Goal: Task Accomplishment & Management: Complete application form

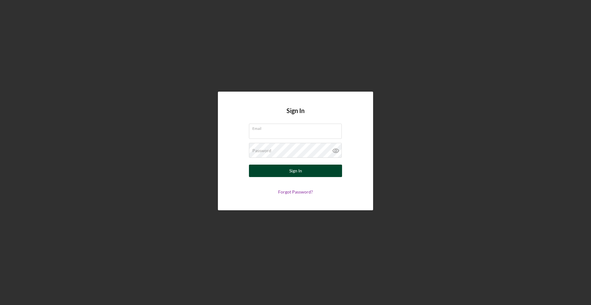
type input "[EMAIL_ADDRESS][DOMAIN_NAME]"
click at [304, 174] on button "Sign In" at bounding box center [295, 171] width 93 height 12
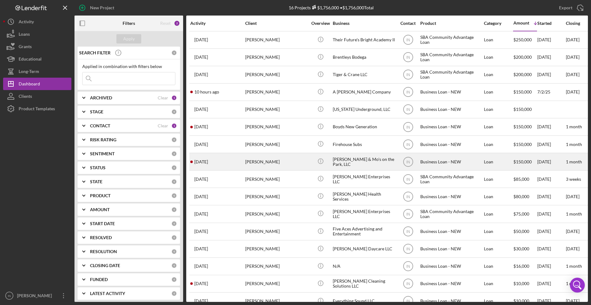
scroll to position [17, 0]
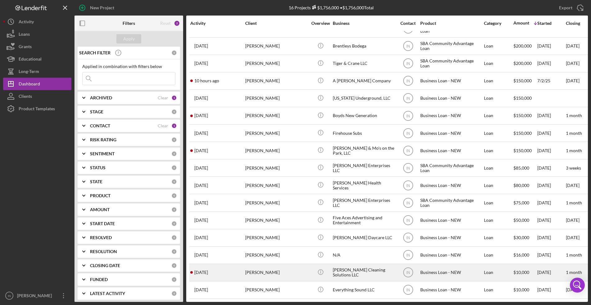
click at [283, 267] on div "[PERSON_NAME]" at bounding box center [276, 272] width 62 height 16
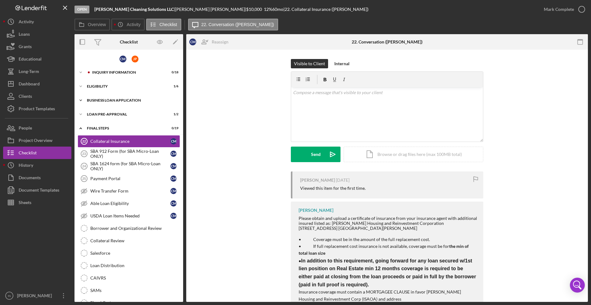
click at [103, 101] on div "BUSINESS LOAN APPLICATION" at bounding box center [131, 100] width 88 height 4
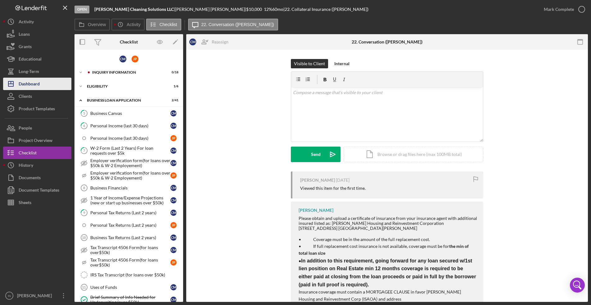
click at [34, 84] on div "Dashboard" at bounding box center [29, 85] width 21 height 14
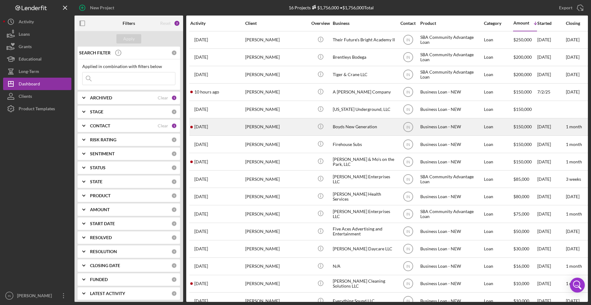
click at [249, 126] on div "[PERSON_NAME]" at bounding box center [276, 127] width 62 height 16
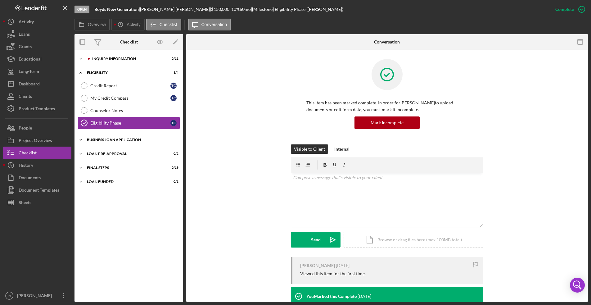
click at [104, 133] on div "Icon/Expander BUSINESS LOAN APPLICATION 0 / 31" at bounding box center [129, 139] width 109 height 12
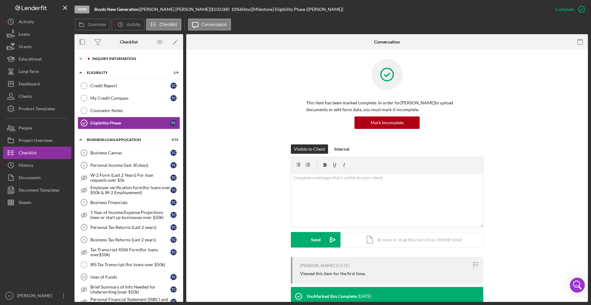
click at [125, 55] on div "Icon/Expander INQUIRY INFORMATION 0 / 11" at bounding box center [129, 58] width 109 height 12
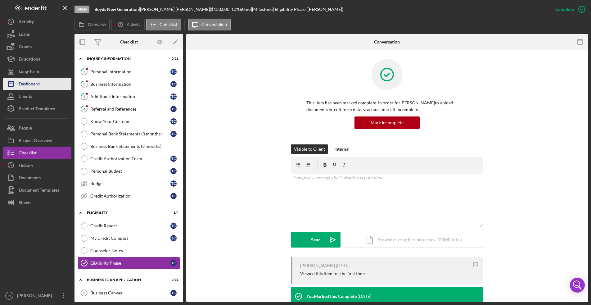
click at [34, 83] on div "Dashboard" at bounding box center [29, 85] width 21 height 14
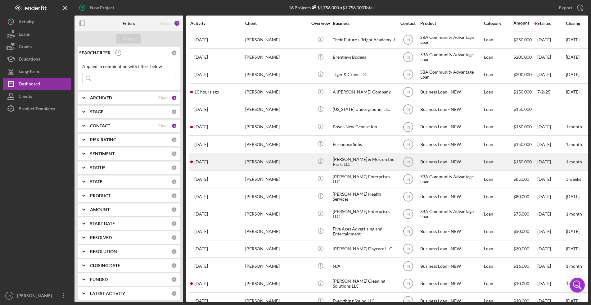
click at [293, 160] on div "[PERSON_NAME]" at bounding box center [276, 161] width 62 height 16
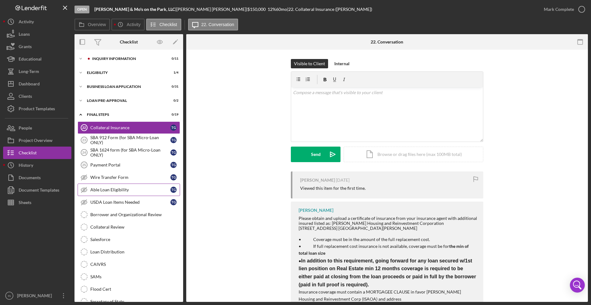
scroll to position [76, 0]
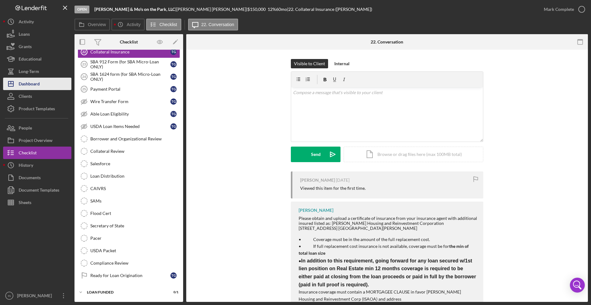
click at [30, 82] on div "Dashboard" at bounding box center [29, 85] width 21 height 14
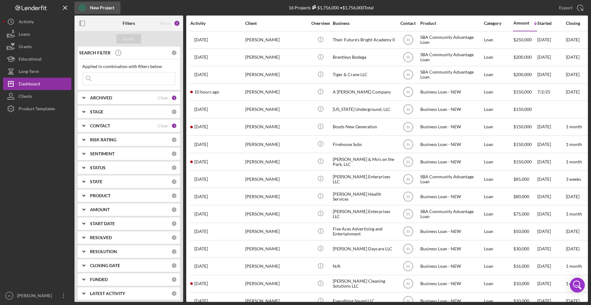
click at [84, 7] on icon "button" at bounding box center [83, 8] width 16 height 16
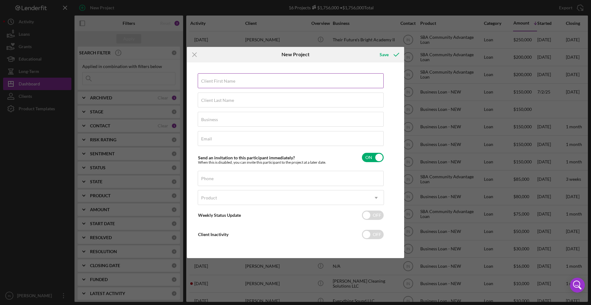
click at [256, 82] on input "Client First Name" at bounding box center [291, 80] width 186 height 15
type input "[PERSON_NAME]"
type input "Miner"
click at [233, 122] on input "Business" at bounding box center [291, 119] width 186 height 15
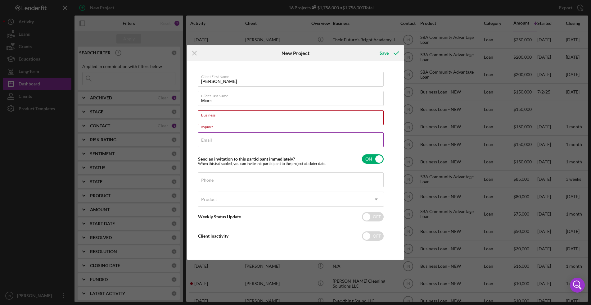
click at [217, 139] on div "Email Required" at bounding box center [291, 140] width 186 height 16
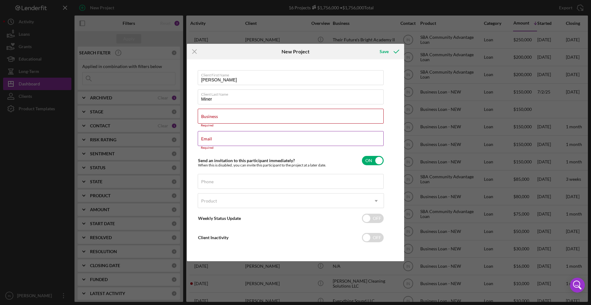
drag, startPoint x: 217, startPoint y: 139, endPoint x: 206, endPoint y: 140, distance: 11.3
click at [203, 141] on label "Email" at bounding box center [206, 138] width 11 height 5
click at [203, 141] on input "Email" at bounding box center [291, 138] width 186 height 15
paste input "[EMAIL_ADDRESS][DOMAIN_NAME]"
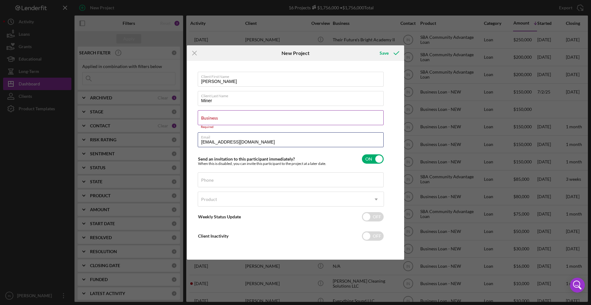
type input "[EMAIL_ADDRESS][DOMAIN_NAME]"
click at [214, 118] on label "Business" at bounding box center [209, 117] width 17 height 5
click at [214, 118] on input "Business" at bounding box center [291, 117] width 186 height 15
click at [229, 119] on input "Business" at bounding box center [291, 117] width 186 height 15
paste input "J.O.K. Enterprises LLC"
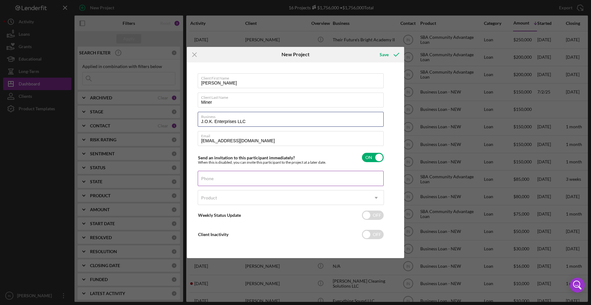
type input "J.O.K. Enterprises LLC"
click at [235, 179] on input "Phone" at bounding box center [291, 178] width 186 height 15
paste input "[PHONE_NUMBER]"
type input "[PHONE_NUMBER]"
click at [241, 195] on div "Product" at bounding box center [283, 198] width 171 height 14
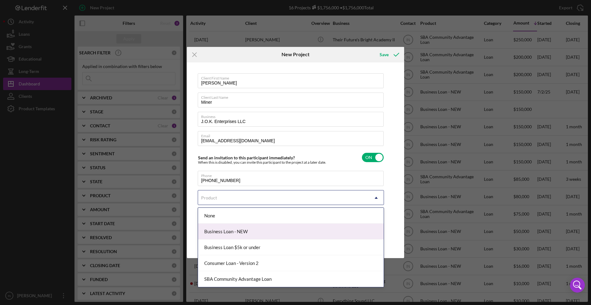
click at [235, 231] on div "Business Loan - NEW" at bounding box center [291, 232] width 186 height 16
checkbox input "true"
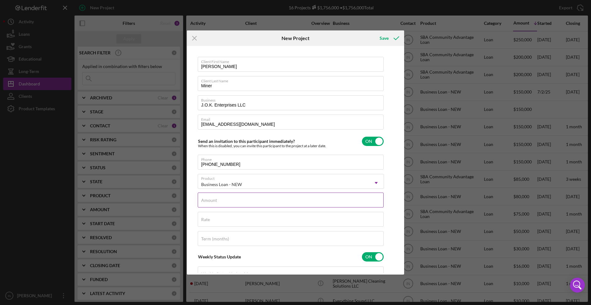
click at [229, 204] on input "Amount" at bounding box center [291, 199] width 186 height 15
type input "$150,000"
click at [226, 219] on div "Rate" at bounding box center [291, 220] width 186 height 16
type input "12.000%"
click at [237, 242] on input "Term (months)" at bounding box center [291, 238] width 186 height 15
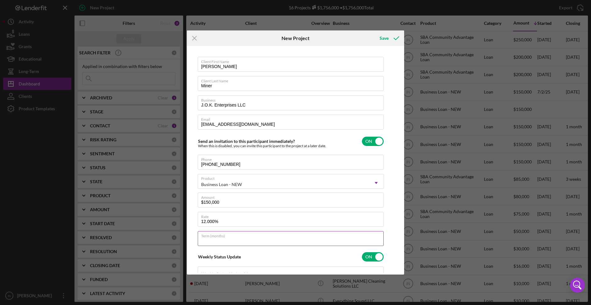
scroll to position [78, 0]
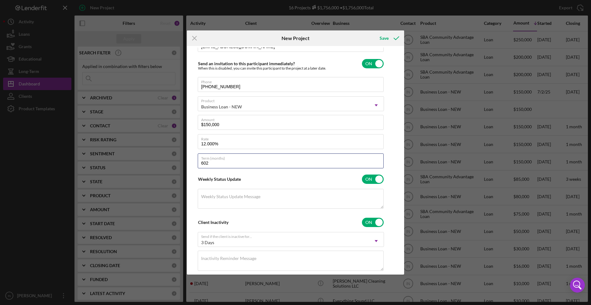
type input "60"
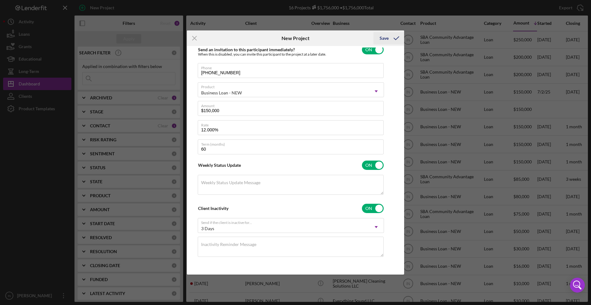
click at [388, 36] on div "Save" at bounding box center [384, 38] width 9 height 12
checkbox input "false"
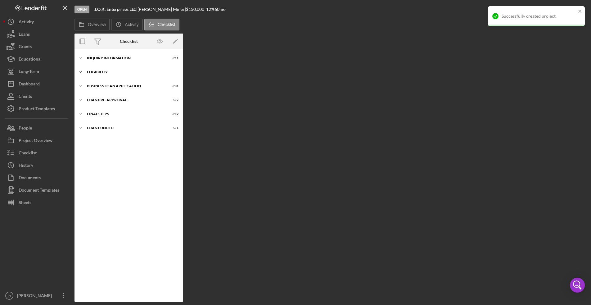
click at [109, 72] on div "ELIGIBILITY" at bounding box center [131, 72] width 88 height 4
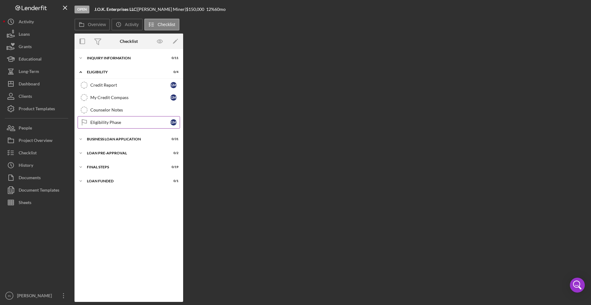
click at [112, 120] on div "Eligibility Phase" at bounding box center [130, 122] width 80 height 5
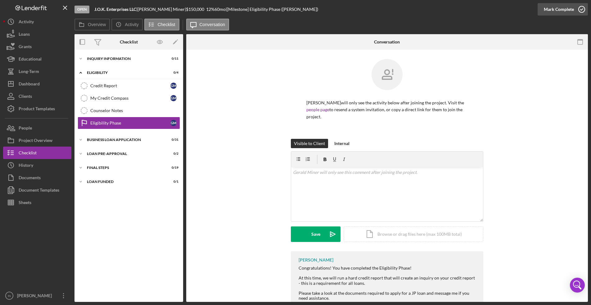
click at [553, 12] on div "Mark Complete" at bounding box center [559, 9] width 30 height 12
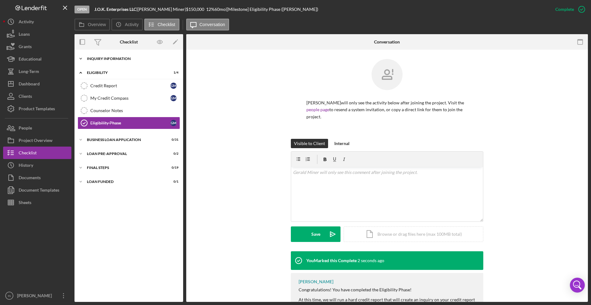
click at [124, 57] on div "INQUIRY INFORMATION" at bounding box center [131, 59] width 88 height 4
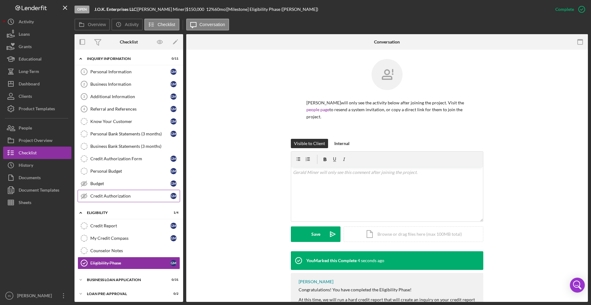
click at [118, 195] on div "Credit Authorization" at bounding box center [130, 195] width 80 height 5
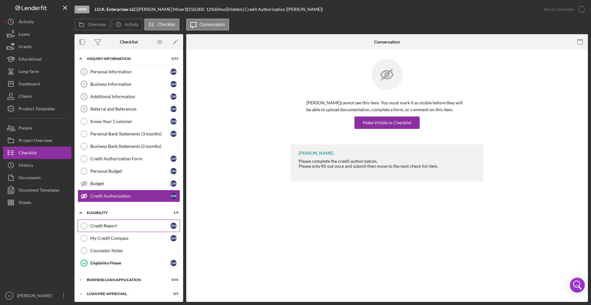
scroll to position [29, 0]
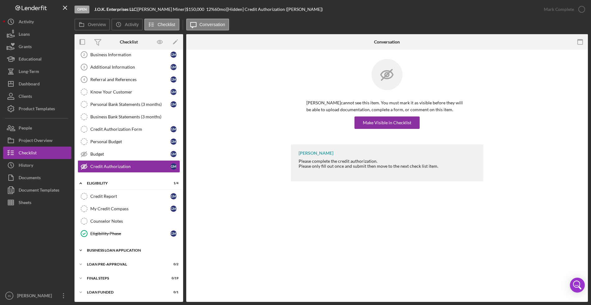
click at [120, 250] on div "BUSINESS LOAN APPLICATION" at bounding box center [131, 250] width 88 height 4
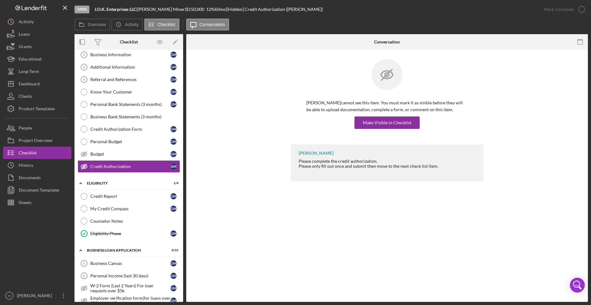
scroll to position [185, 0]
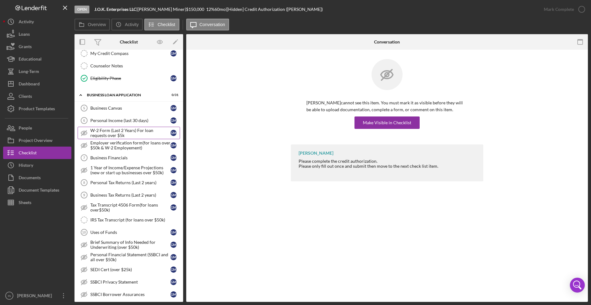
click at [136, 134] on div "W-2 Form (Last 2 Years) For loan requests over $5k" at bounding box center [130, 133] width 80 height 10
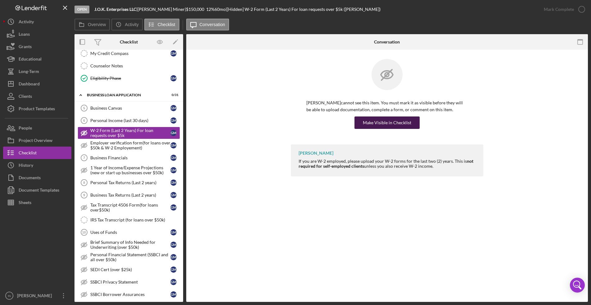
click at [396, 119] on div "Make Visible in Checklist" at bounding box center [387, 122] width 48 height 12
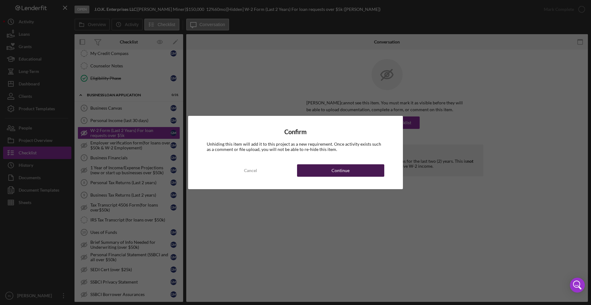
click at [340, 171] on div "Continue" at bounding box center [341, 170] width 18 height 12
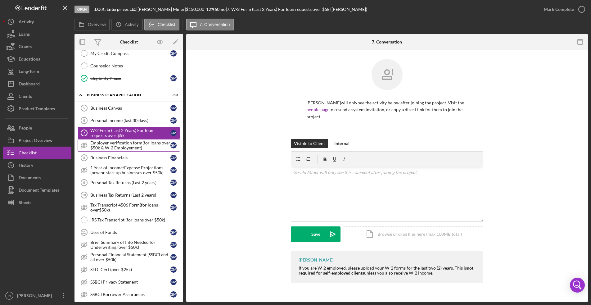
click at [120, 145] on div "Employer verification form(for loans over $50k & W-2 Employement)" at bounding box center [130, 145] width 80 height 10
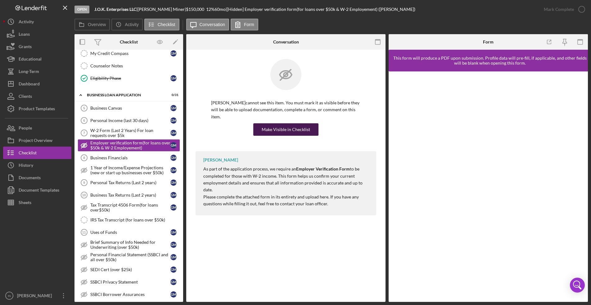
click at [291, 123] on div "Make Visible in Checklist" at bounding box center [286, 129] width 48 height 12
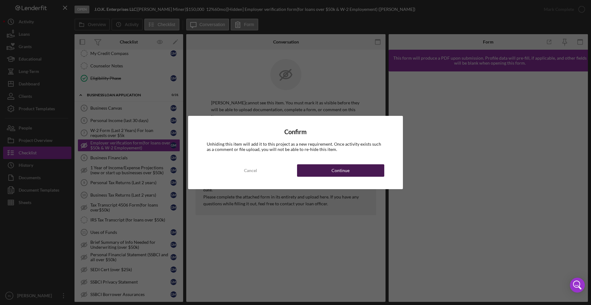
click at [316, 166] on button "Continue" at bounding box center [340, 170] width 87 height 12
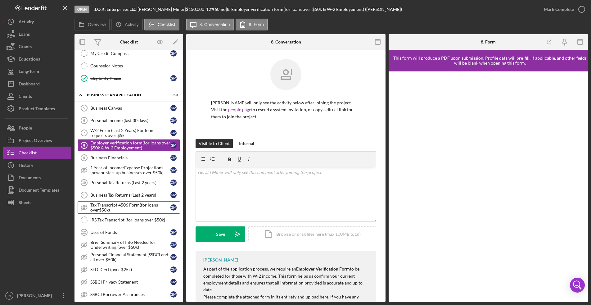
click at [135, 206] on div "Tax Transcript 4506 Form(for loans over$50k)" at bounding box center [130, 207] width 80 height 10
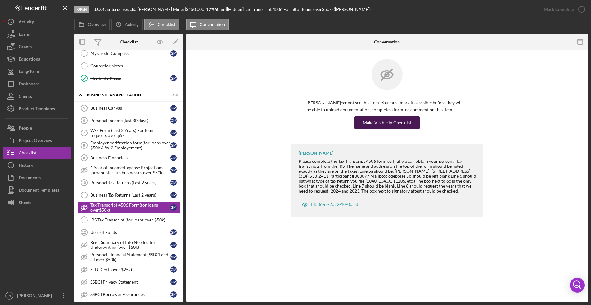
click at [400, 119] on div "Make Visible in Checklist" at bounding box center [387, 122] width 48 height 12
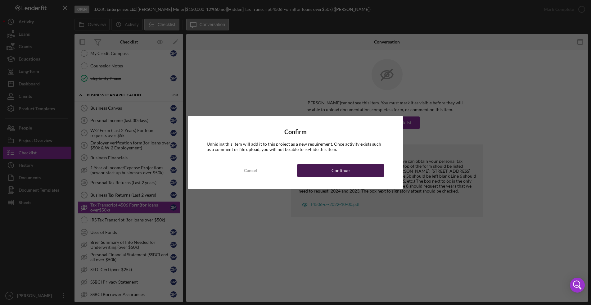
click at [320, 174] on button "Continue" at bounding box center [340, 170] width 87 height 12
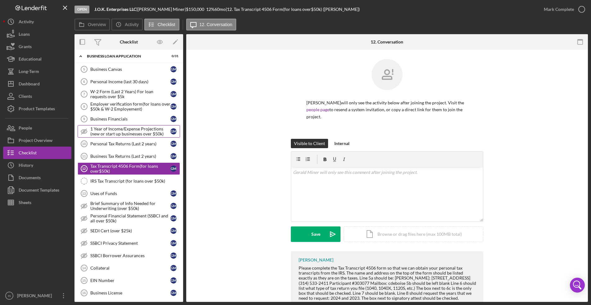
scroll to position [301, 0]
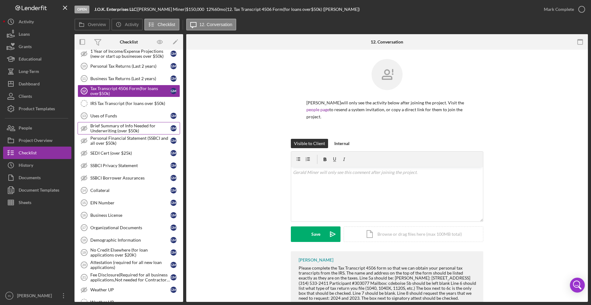
click at [118, 130] on div "Brief Summary of Info Needed for Underwriting (over $50k)" at bounding box center [130, 128] width 80 height 10
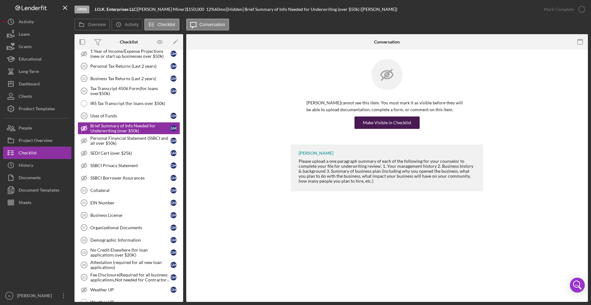
click at [396, 120] on div "Make Visible in Checklist" at bounding box center [387, 122] width 48 height 12
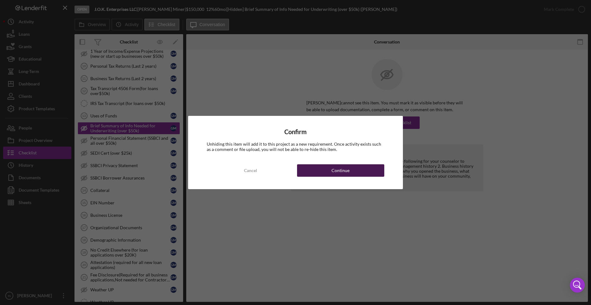
click at [344, 173] on div "Continue" at bounding box center [341, 170] width 18 height 12
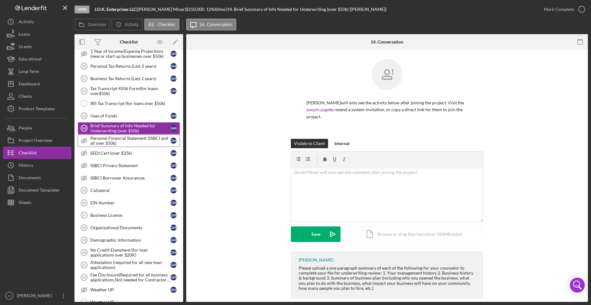
click at [130, 136] on div "Personal Financial Statement (SSBCI and all over $50k)" at bounding box center [130, 141] width 80 height 10
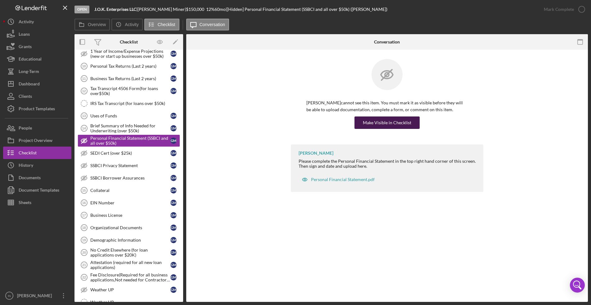
click at [389, 120] on div "Make Visible in Checklist" at bounding box center [387, 122] width 48 height 12
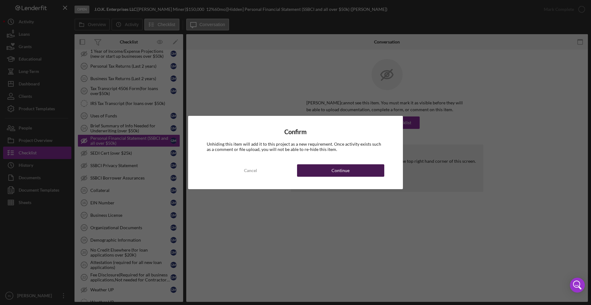
click at [367, 167] on button "Continue" at bounding box center [340, 170] width 87 height 12
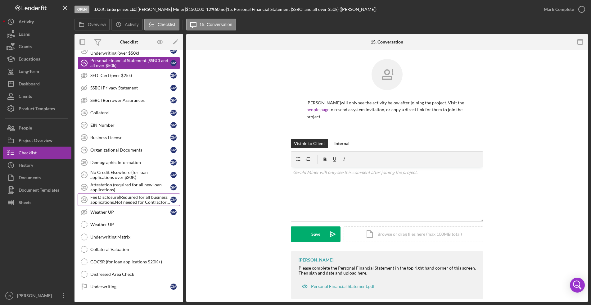
scroll to position [418, 0]
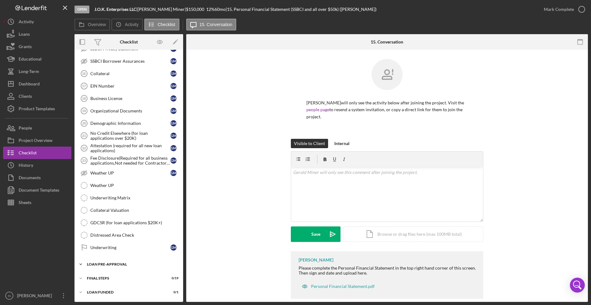
click at [123, 265] on div "LOAN PRE-APPROVAL" at bounding box center [131, 264] width 88 height 4
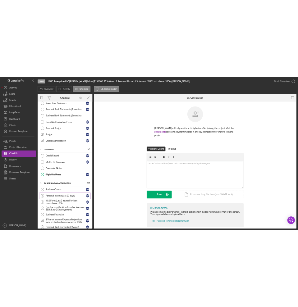
scroll to position [0, 0]
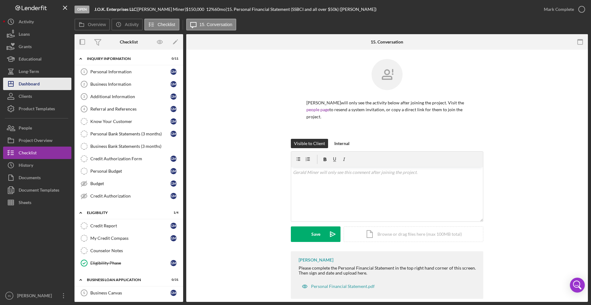
click at [32, 84] on div "Dashboard" at bounding box center [29, 85] width 21 height 14
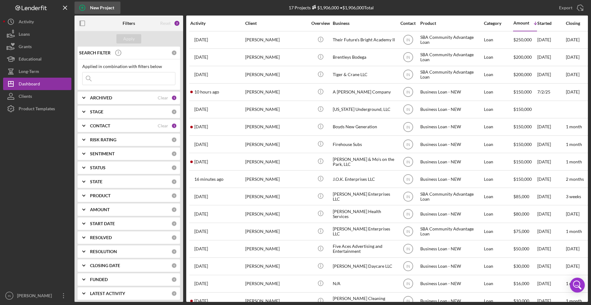
click at [91, 6] on div "New Project" at bounding box center [102, 8] width 24 height 12
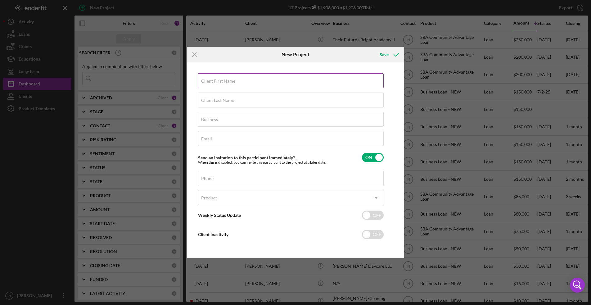
click at [223, 80] on label "Client First Name" at bounding box center [218, 81] width 34 height 5
click at [223, 80] on input "Client First Name" at bounding box center [291, 80] width 186 height 15
type input "Mya"
type input "[PERSON_NAME]"
click at [209, 142] on input "Email" at bounding box center [291, 138] width 186 height 15
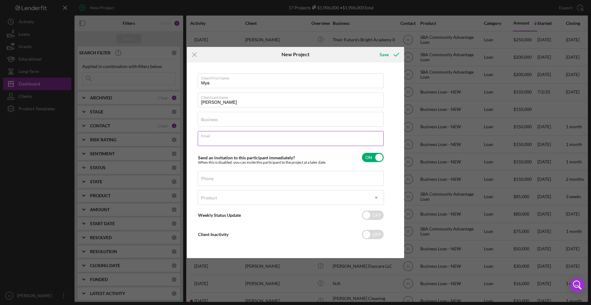
paste input "[EMAIL_ADDRESS][DOMAIN_NAME]"
type input "[EMAIL_ADDRESS][DOMAIN_NAME]"
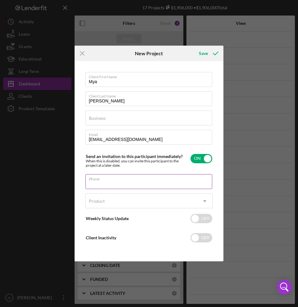
click at [97, 186] on input "Phone" at bounding box center [148, 181] width 127 height 15
paste input "[PHONE_NUMBER]"
type input "[PHONE_NUMBER]"
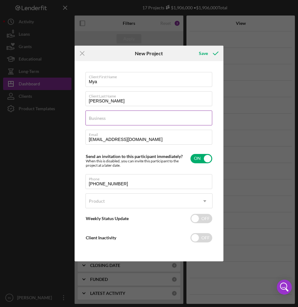
click at [101, 118] on label "Business" at bounding box center [97, 118] width 17 height 5
click at [101, 118] on input "Business" at bounding box center [148, 118] width 127 height 15
paste input "Balance to Wellness Counseling"
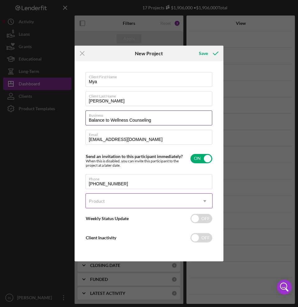
type input "Balance to Wellness Counseling"
click at [115, 201] on div "Product" at bounding box center [142, 201] width 112 height 14
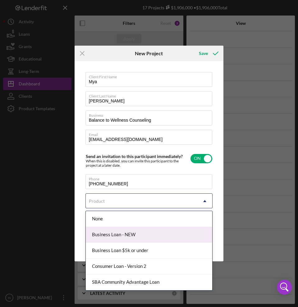
click at [116, 231] on div "Business Loan - NEW" at bounding box center [149, 235] width 127 height 16
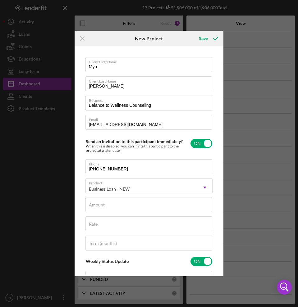
checkbox input "true"
click at [115, 207] on input "Amount" at bounding box center [148, 204] width 127 height 15
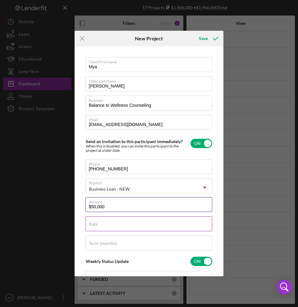
type input "$50,000"
click at [107, 226] on input "Rate" at bounding box center [148, 223] width 127 height 15
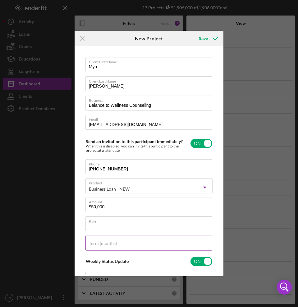
click at [115, 244] on label "Term (months)" at bounding box center [103, 243] width 28 height 5
click at [115, 244] on input "Term (months)" at bounding box center [148, 243] width 127 height 15
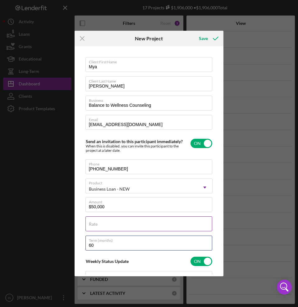
type input "60"
click at [109, 219] on div "Rate" at bounding box center [148, 224] width 127 height 16
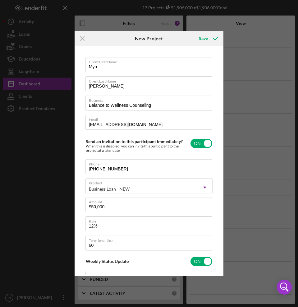
type input "12.000%"
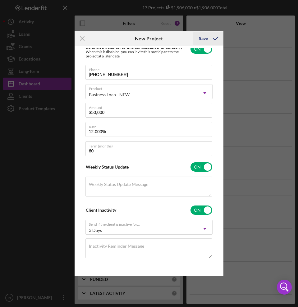
click at [209, 38] on icon "submit" at bounding box center [216, 39] width 16 height 16
checkbox input "false"
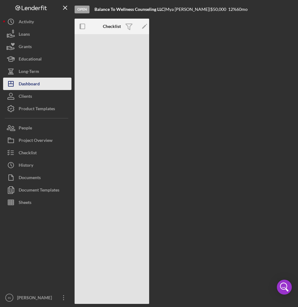
click at [32, 82] on div "Dashboard" at bounding box center [29, 85] width 21 height 14
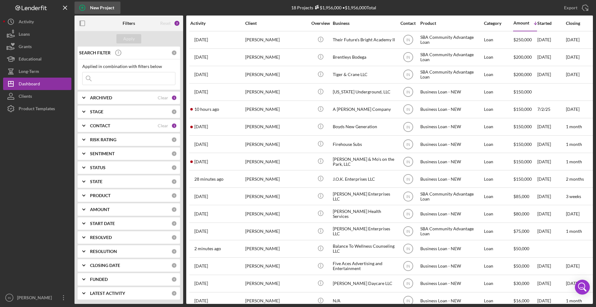
click at [97, 6] on div "New Project" at bounding box center [102, 8] width 24 height 12
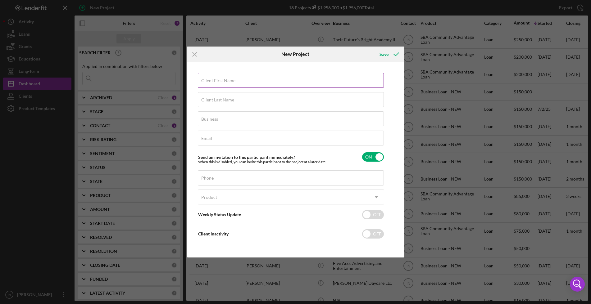
click at [223, 80] on label "Client First Name" at bounding box center [218, 80] width 34 height 5
click at [223, 80] on input "Client First Name" at bounding box center [291, 80] width 186 height 15
type input "[PERSON_NAME]"
click at [219, 124] on input "Business" at bounding box center [291, 118] width 186 height 15
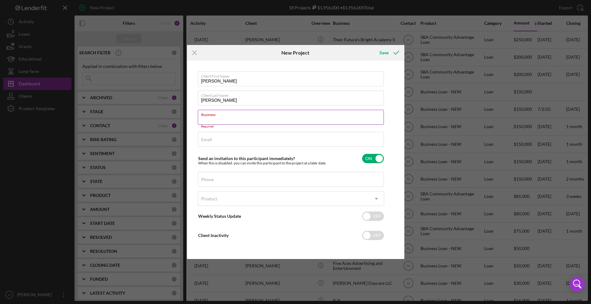
paste input "J.O.K. Enterprises LLC"
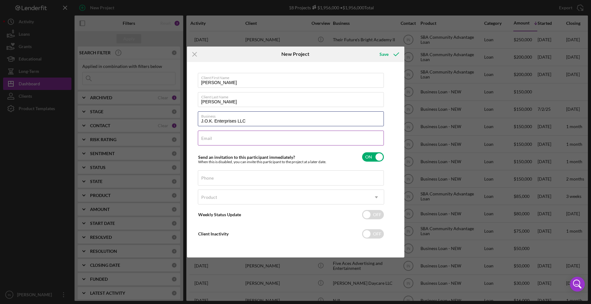
type input "J.O.K. Enterprises LLC"
click at [220, 138] on input "Email" at bounding box center [291, 138] width 186 height 15
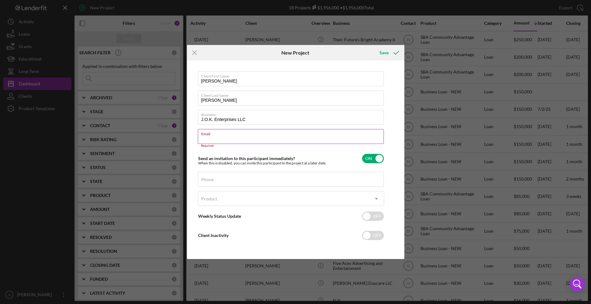
paste input "[EMAIL_ADDRESS][DOMAIN_NAME]"
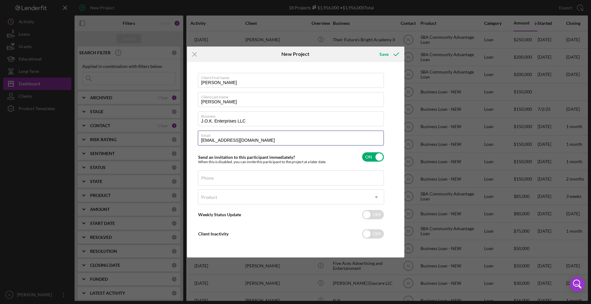
type input "[EMAIL_ADDRESS][DOMAIN_NAME]"
click at [217, 179] on div "Phone" at bounding box center [291, 178] width 186 height 16
paste input "[PHONE_NUMBER]"
type input "[PHONE_NUMBER]"
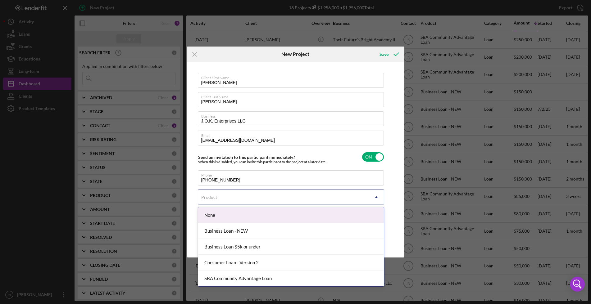
click at [224, 194] on div "Product" at bounding box center [283, 197] width 171 height 14
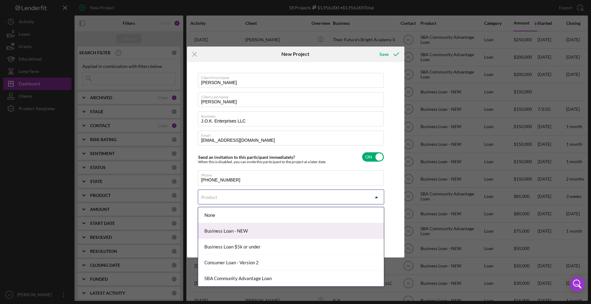
click at [248, 228] on div "Business Loan - NEW" at bounding box center [291, 231] width 186 height 16
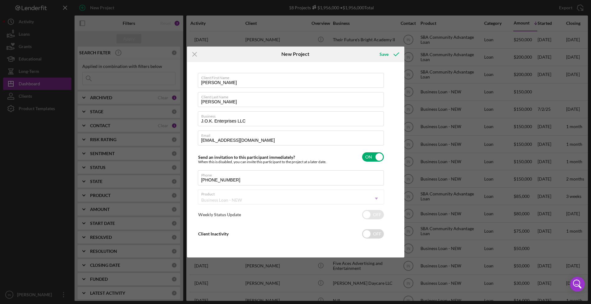
checkbox input "true"
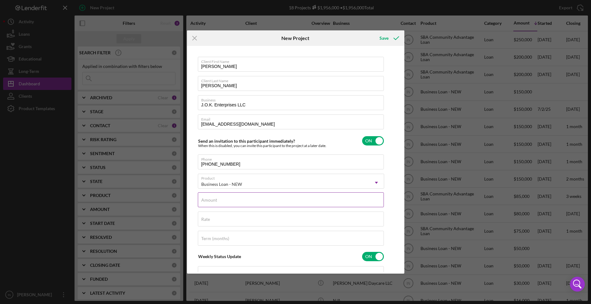
click at [240, 199] on div "Amount" at bounding box center [291, 200] width 186 height 16
type input "$50,000"
click at [234, 219] on div "Rate" at bounding box center [291, 220] width 186 height 16
click at [223, 233] on input "Term (months)" at bounding box center [291, 238] width 186 height 15
type input "12.000%"
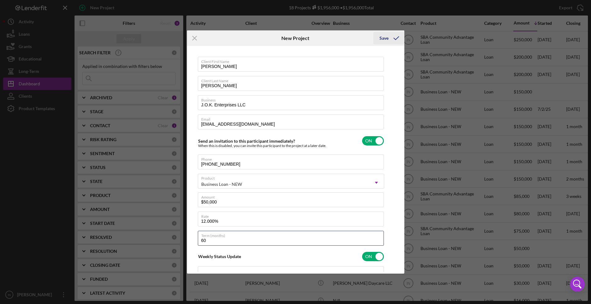
type input "60"
click at [387, 38] on div "Save" at bounding box center [383, 38] width 9 height 12
checkbox input "false"
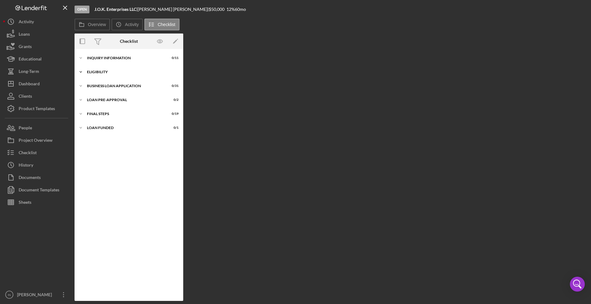
click at [93, 69] on div "Icon/Expander ELIGIBILITY 0 / 4" at bounding box center [129, 72] width 109 height 12
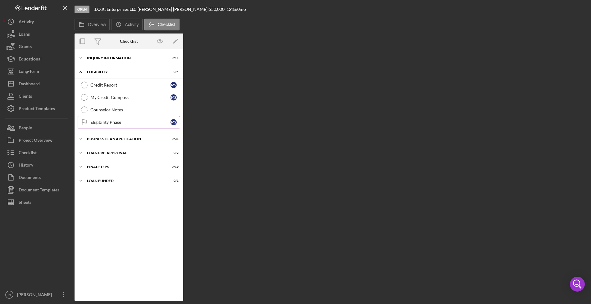
click at [105, 123] on div "Eligibility Phase" at bounding box center [130, 122] width 80 height 5
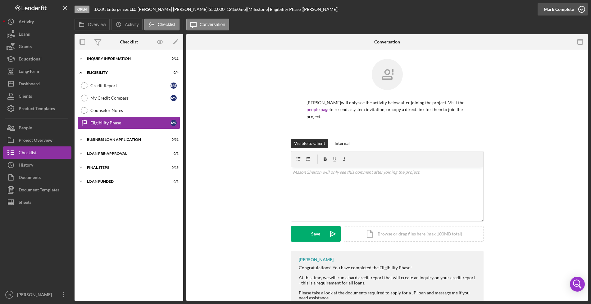
click at [563, 7] on div "Mark Complete" at bounding box center [559, 9] width 30 height 12
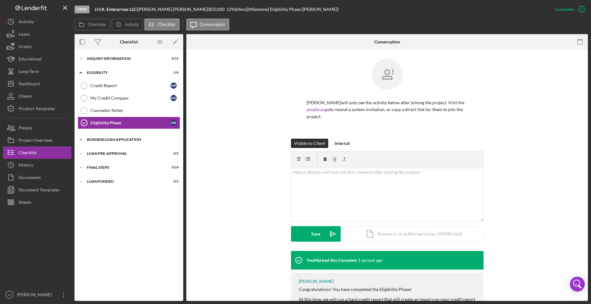
click at [112, 138] on div "BUSINESS LOAN APPLICATION" at bounding box center [131, 140] width 88 height 4
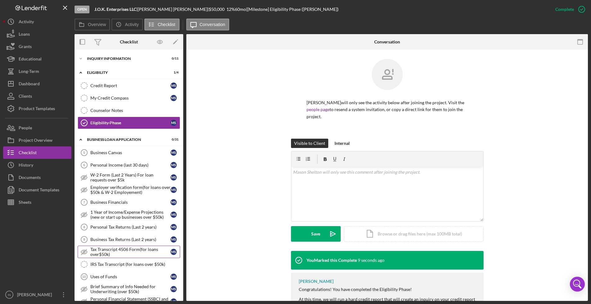
scroll to position [39, 0]
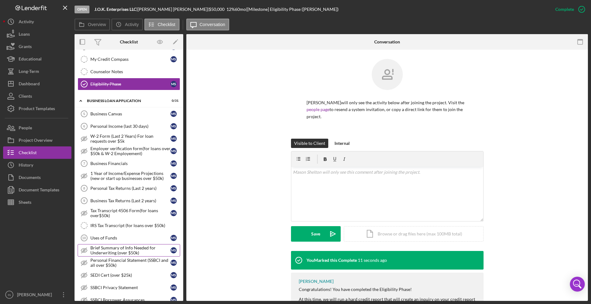
click at [137, 250] on div "Brief Summary of Info Needed for Underwriting (over $50k)" at bounding box center [130, 251] width 80 height 10
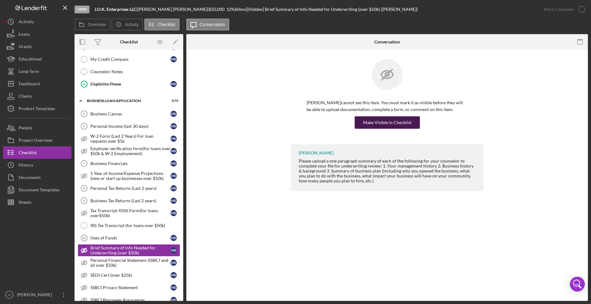
click at [380, 124] on div "Make Visible in Checklist" at bounding box center [387, 122] width 48 height 12
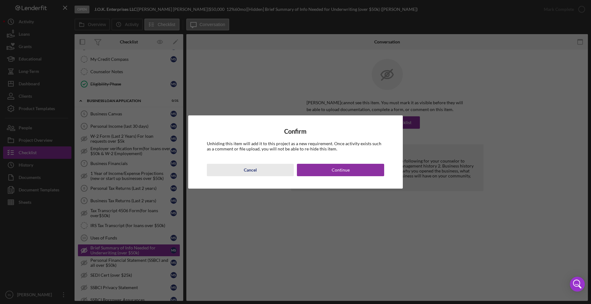
click at [252, 175] on div "Cancel" at bounding box center [250, 170] width 13 height 12
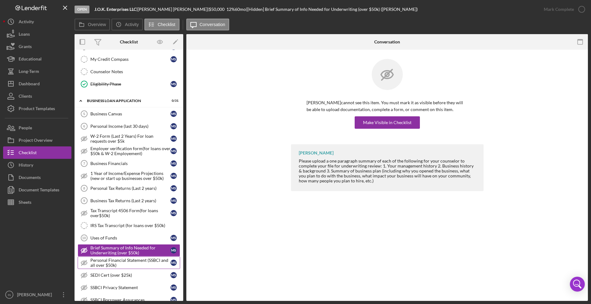
click at [124, 263] on div "Personal Financial Statement (SSBCI and all over $50k)" at bounding box center [130, 263] width 80 height 10
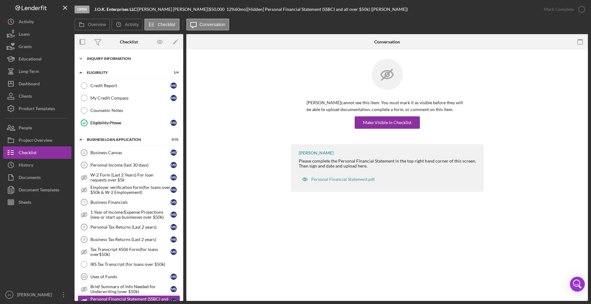
click at [115, 58] on div "INQUIRY INFORMATION" at bounding box center [131, 59] width 88 height 4
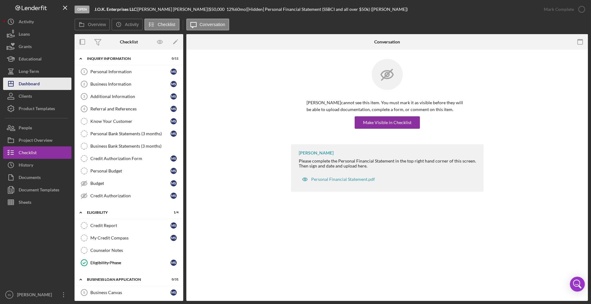
click at [32, 78] on div "Dashboard" at bounding box center [29, 85] width 21 height 14
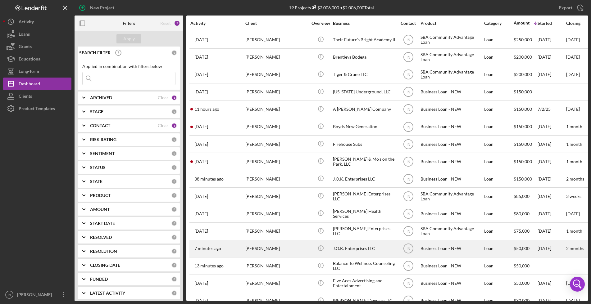
scroll to position [70, 0]
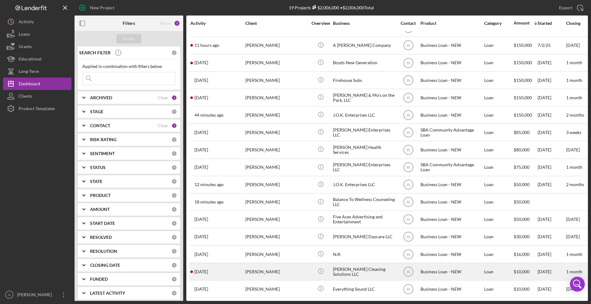
click at [283, 264] on div "[PERSON_NAME]" at bounding box center [276, 272] width 62 height 16
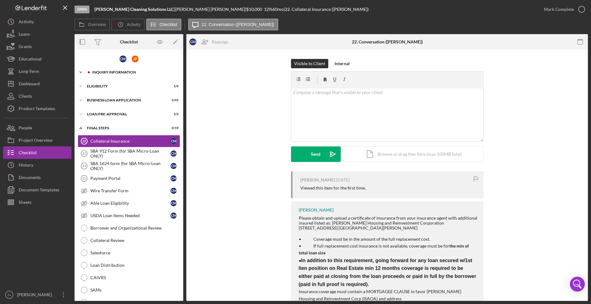
click at [114, 69] on div "Icon/Expander INQUIRY INFORMATION 0 / 18" at bounding box center [129, 72] width 109 height 12
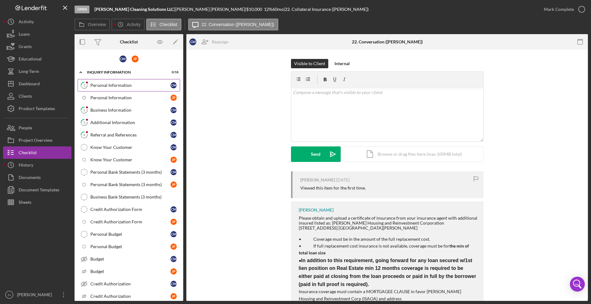
click at [135, 86] on div "Personal Information" at bounding box center [130, 85] width 80 height 5
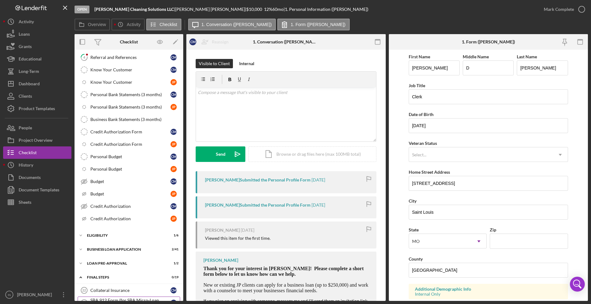
scroll to position [155, 0]
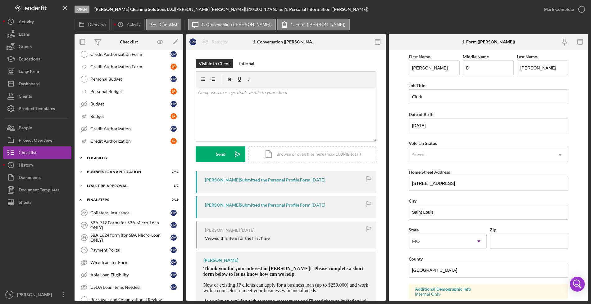
click at [102, 156] on div "Icon/Expander ELIGIBILITY 1 / 6" at bounding box center [129, 158] width 109 height 12
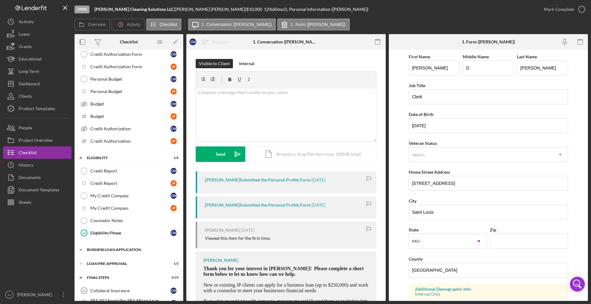
click at [117, 247] on div "Icon/Expander BUSINESS LOAN APPLICATION 2 / 41" at bounding box center [129, 250] width 109 height 12
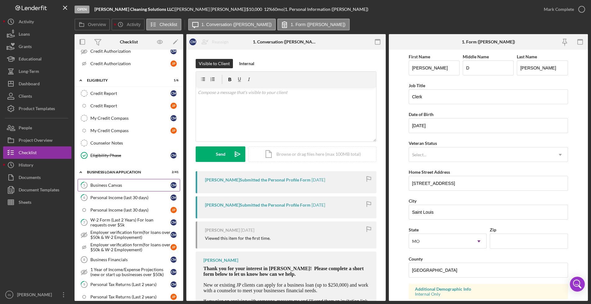
click at [123, 186] on div "Business Canvas" at bounding box center [130, 185] width 80 height 5
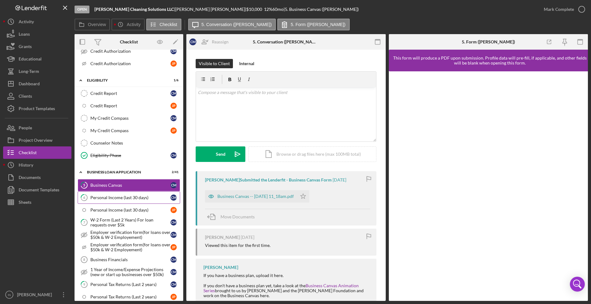
click at [134, 195] on div "Personal Income (last 30 days)" at bounding box center [130, 197] width 80 height 5
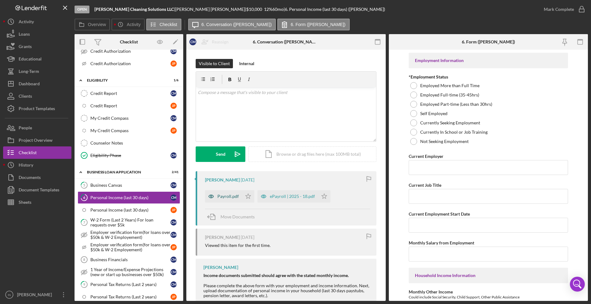
click at [231, 199] on div "Payroll.pdf" at bounding box center [223, 196] width 37 height 12
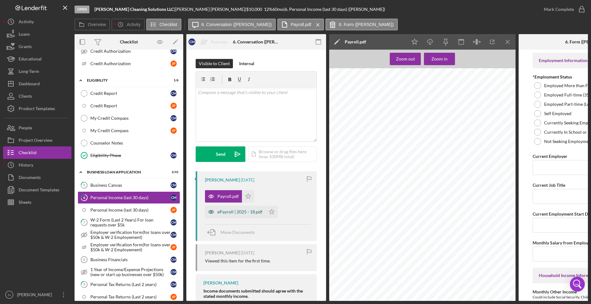
click at [236, 211] on div "ePayroll | 2025 - 18.pdf" at bounding box center [239, 212] width 45 height 5
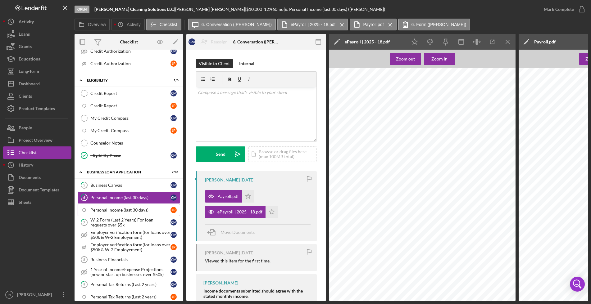
click at [106, 210] on div "Personal Income (last 30 days)" at bounding box center [130, 210] width 80 height 5
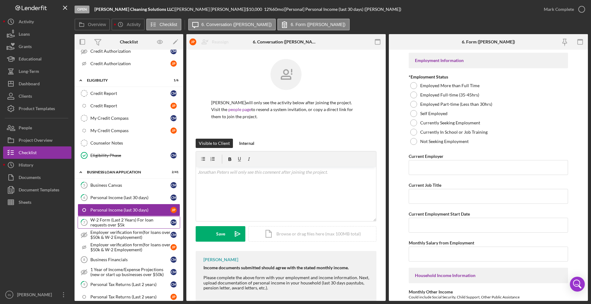
click at [117, 220] on div "W-2 Form (Last 2 Years) For loan requests over $5k" at bounding box center [130, 223] width 80 height 10
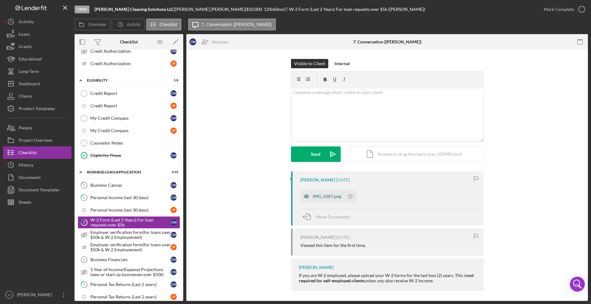
click at [320, 195] on div "IMG_0387.png" at bounding box center [327, 196] width 28 height 5
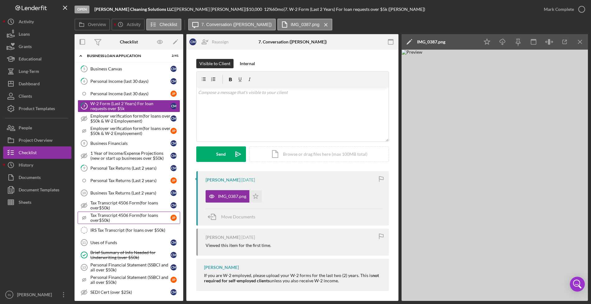
scroll to position [388, 0]
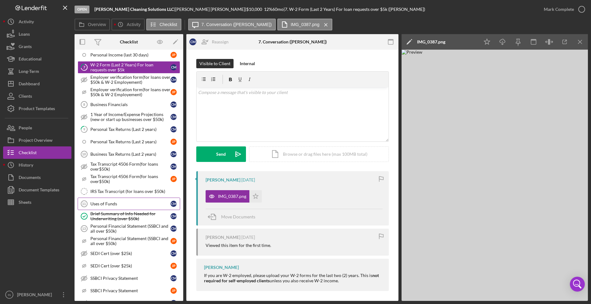
click at [111, 203] on div "Uses of Funds" at bounding box center [130, 203] width 80 height 5
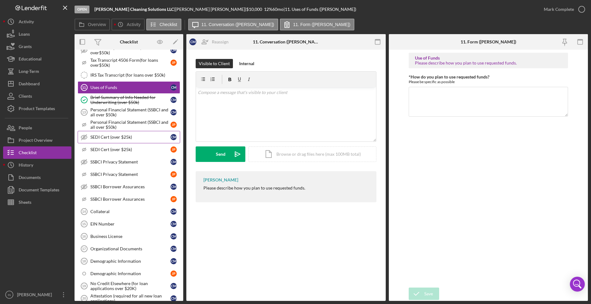
scroll to position [582, 0]
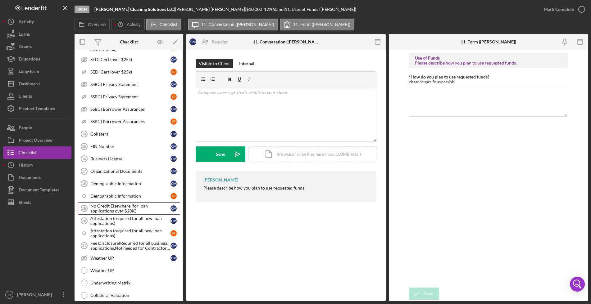
click at [115, 209] on div "No Credit Elsewhere (for loan applications over $20K)" at bounding box center [130, 209] width 80 height 10
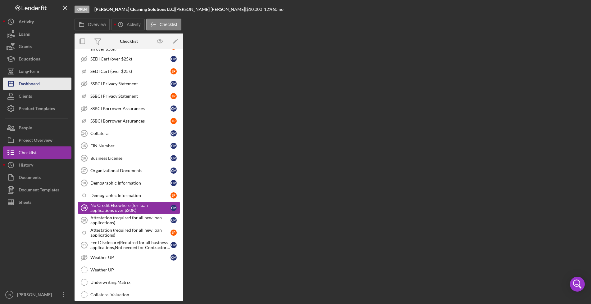
click at [36, 82] on div "Dashboard" at bounding box center [29, 85] width 21 height 14
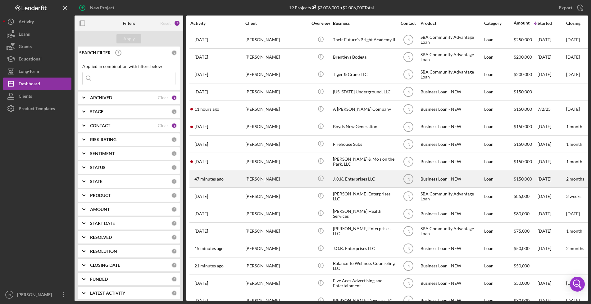
scroll to position [70, 0]
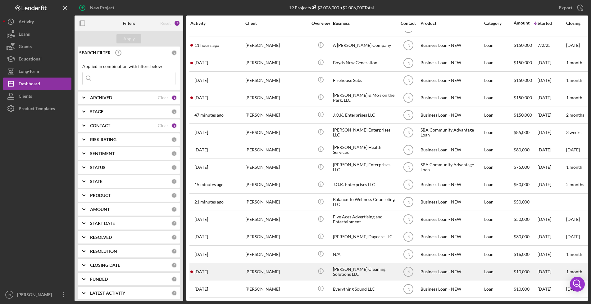
click at [284, 264] on div "[PERSON_NAME]" at bounding box center [276, 272] width 62 height 16
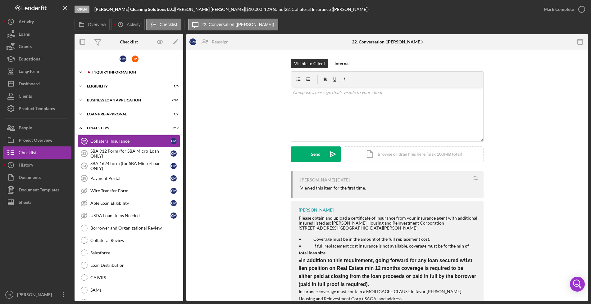
click at [112, 68] on div "Icon/Expander INQUIRY INFORMATION 0 / 18" at bounding box center [129, 72] width 109 height 12
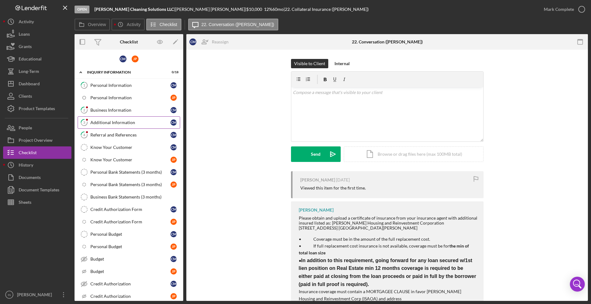
click at [106, 124] on div "Additional Information" at bounding box center [130, 122] width 80 height 5
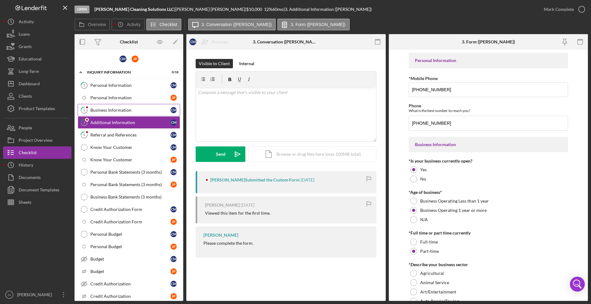
click at [107, 109] on div "Business Information" at bounding box center [130, 110] width 80 height 5
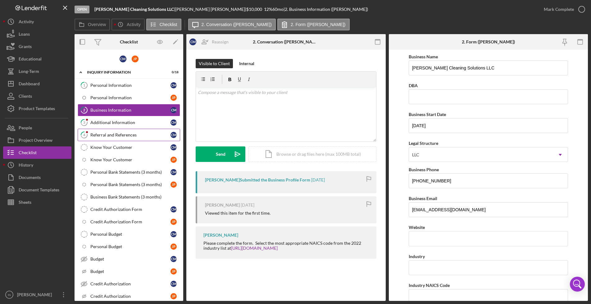
click at [107, 135] on div "Referral and References" at bounding box center [130, 135] width 80 height 5
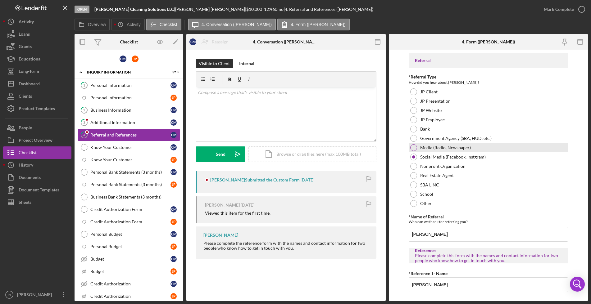
scroll to position [216, 0]
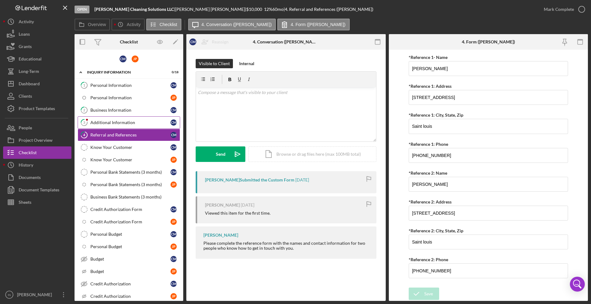
click at [110, 124] on div "Additional Information" at bounding box center [130, 122] width 80 height 5
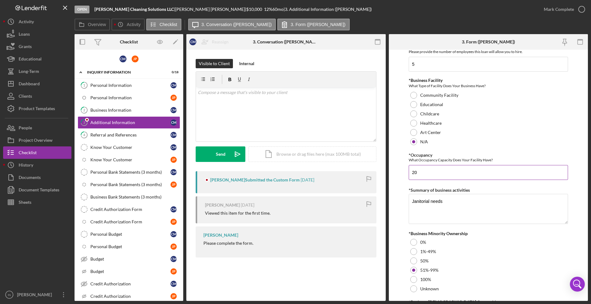
scroll to position [666, 0]
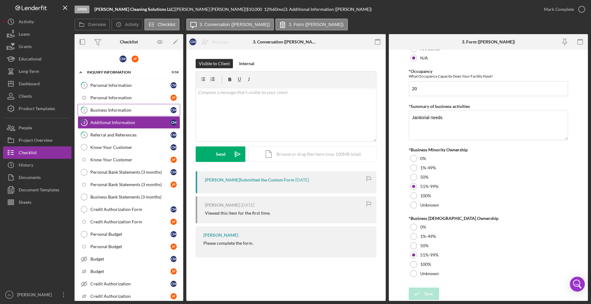
click at [115, 113] on link "2 Business Information C M" at bounding box center [129, 110] width 102 height 12
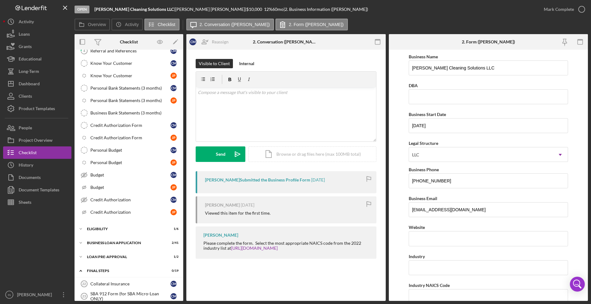
scroll to position [45, 0]
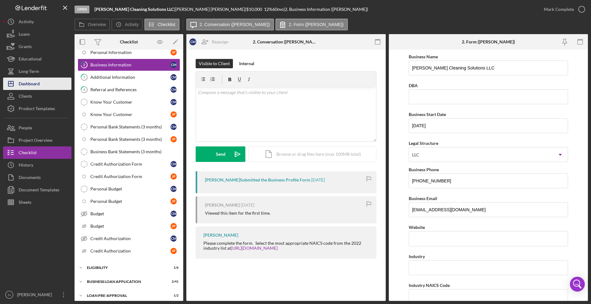
click at [32, 84] on div "Dashboard" at bounding box center [29, 85] width 21 height 14
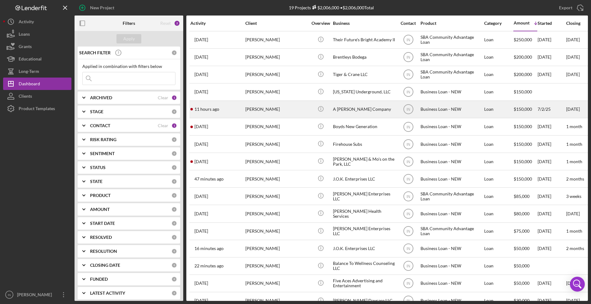
click at [269, 111] on div "[PERSON_NAME]" at bounding box center [276, 109] width 62 height 16
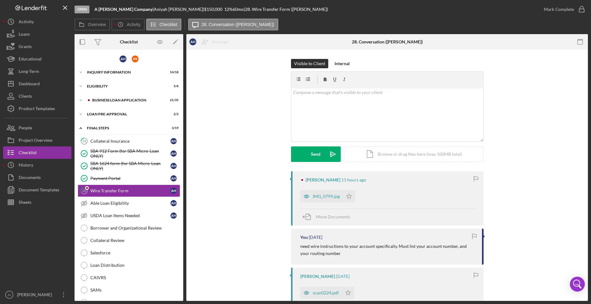
scroll to position [15, 0]
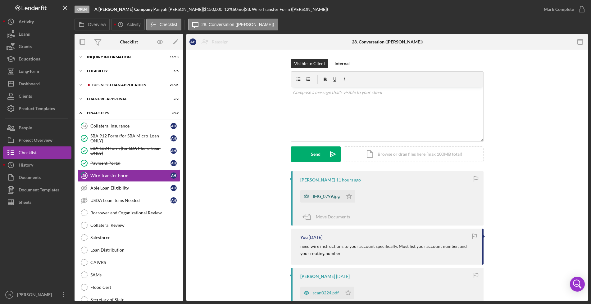
click at [325, 198] on div "IMG_0799.jpg" at bounding box center [326, 196] width 27 height 5
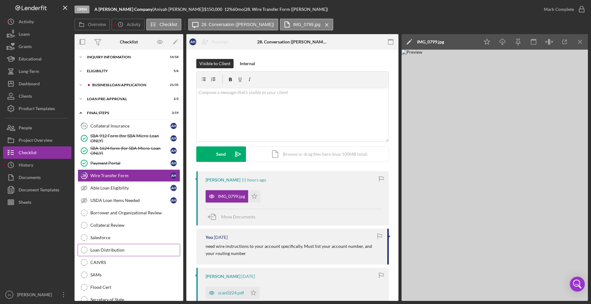
scroll to position [90, 0]
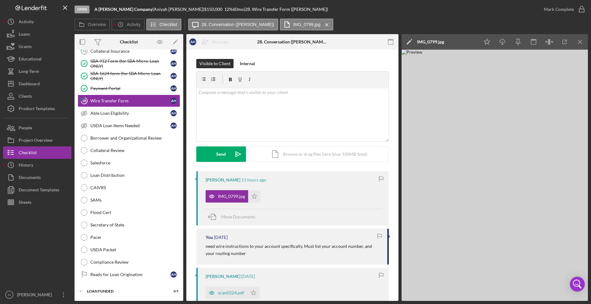
click at [509, 85] on img at bounding box center [494, 175] width 186 height 251
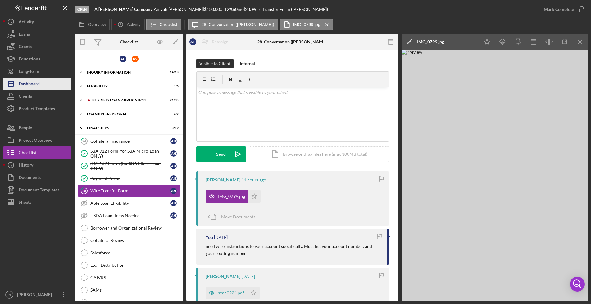
click at [32, 82] on div "Dashboard" at bounding box center [29, 85] width 21 height 14
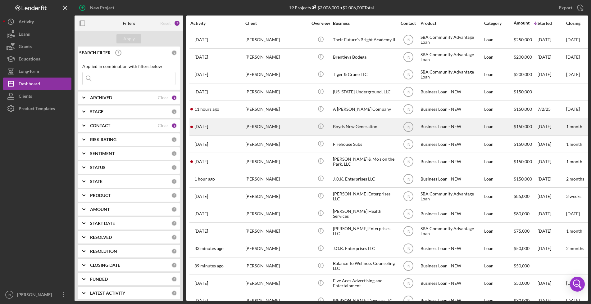
click at [297, 127] on div "[PERSON_NAME]" at bounding box center [276, 127] width 62 height 16
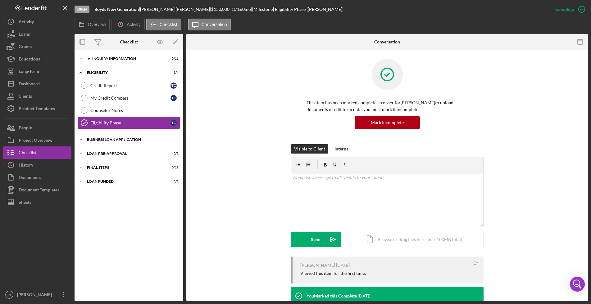
click at [132, 142] on div "Icon/Expander BUSINESS LOAN APPLICATION 0 / 31" at bounding box center [129, 139] width 109 height 12
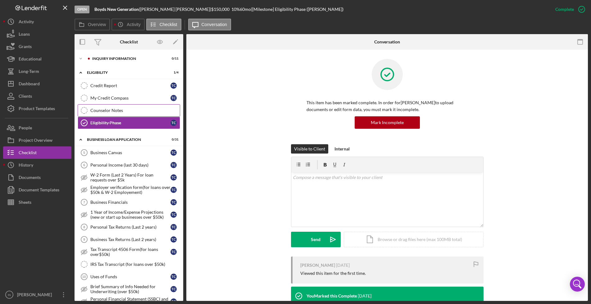
click at [121, 110] on div "Counselor Notes" at bounding box center [134, 110] width 89 height 5
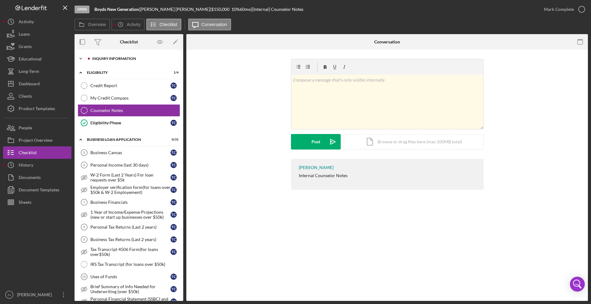
click at [136, 60] on div "INQUIRY INFORMATION" at bounding box center [133, 59] width 83 height 4
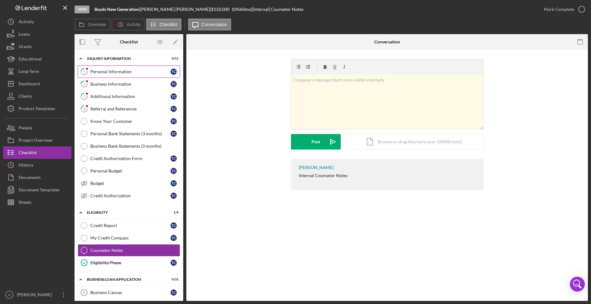
click at [127, 71] on div "Personal Information" at bounding box center [130, 71] width 80 height 5
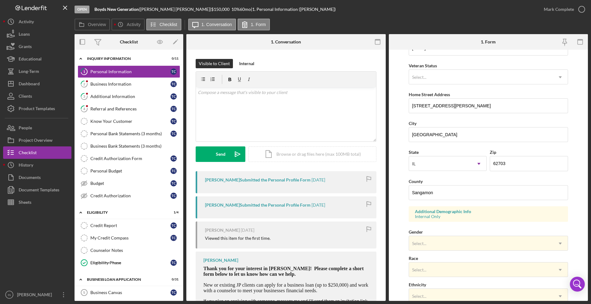
scroll to position [116, 0]
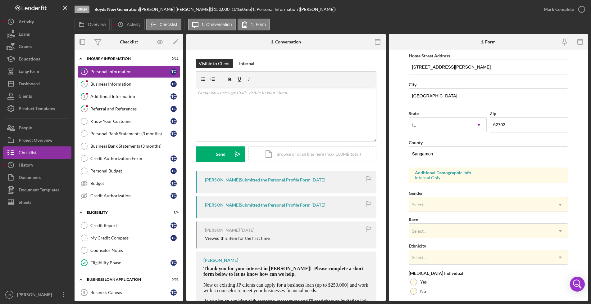
click at [105, 84] on div "Business Information" at bounding box center [130, 84] width 80 height 5
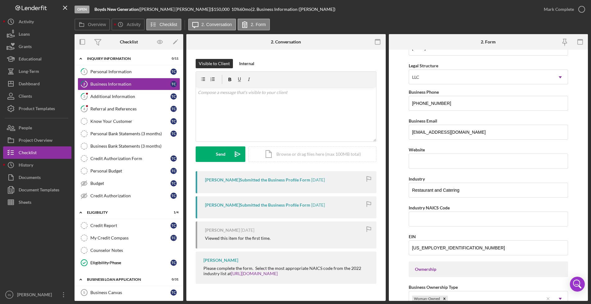
scroll to position [155, 0]
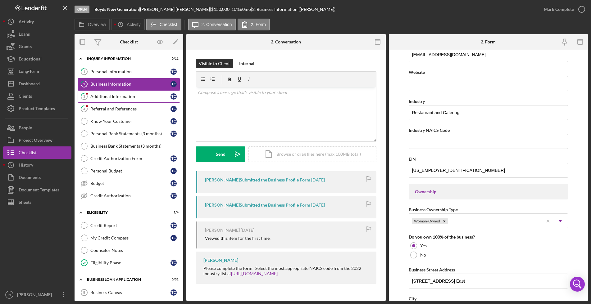
click at [102, 97] on div "Additional Information" at bounding box center [130, 96] width 80 height 5
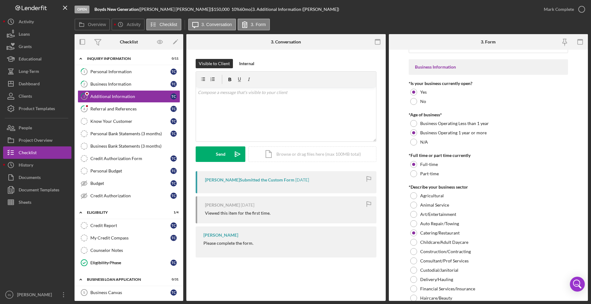
scroll to position [116, 0]
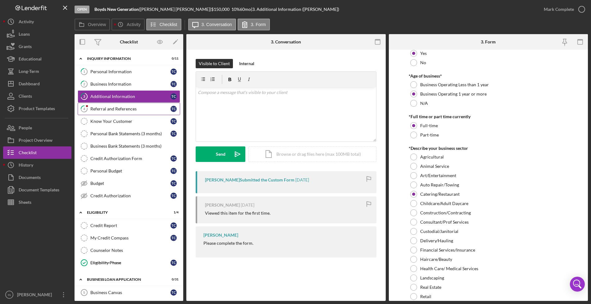
click at [112, 108] on div "Referral and References" at bounding box center [130, 108] width 80 height 5
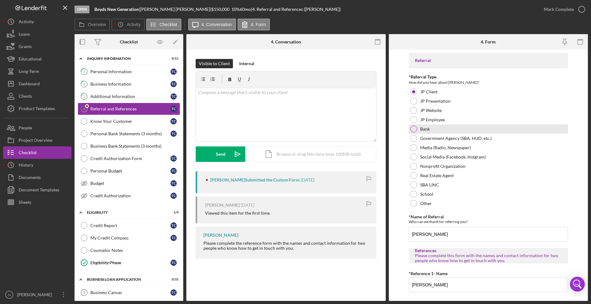
scroll to position [39, 0]
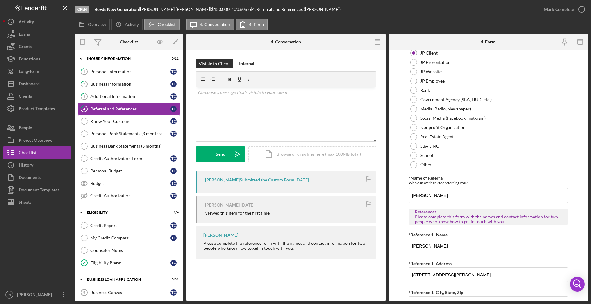
click at [109, 121] on div "Know Your Customer" at bounding box center [130, 121] width 80 height 5
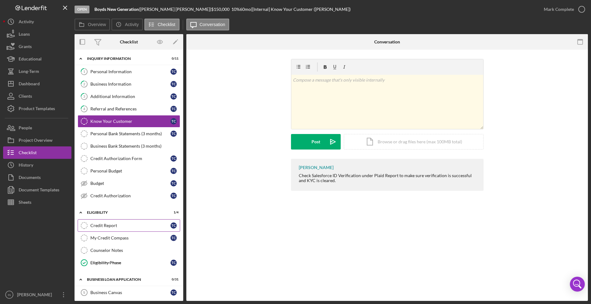
click at [114, 228] on div "Credit Report" at bounding box center [130, 225] width 80 height 5
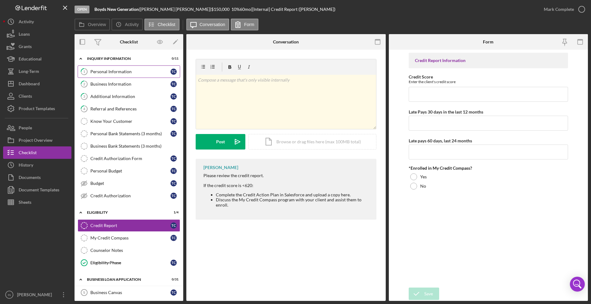
click at [120, 72] on div "Personal Information" at bounding box center [130, 71] width 80 height 5
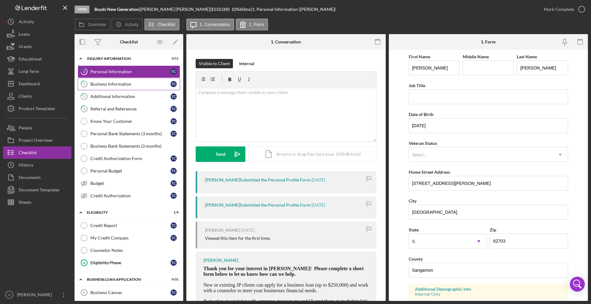
click at [112, 80] on link "2 Business Information T C" at bounding box center [129, 84] width 102 height 12
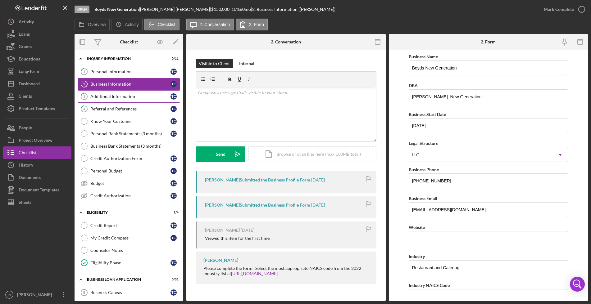
click at [108, 97] on div "Additional Information" at bounding box center [130, 96] width 80 height 5
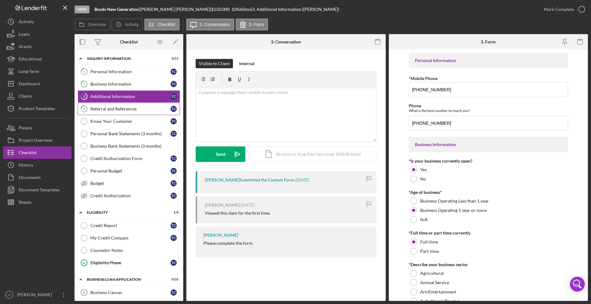
click at [125, 106] on div "Referral and References" at bounding box center [130, 108] width 80 height 5
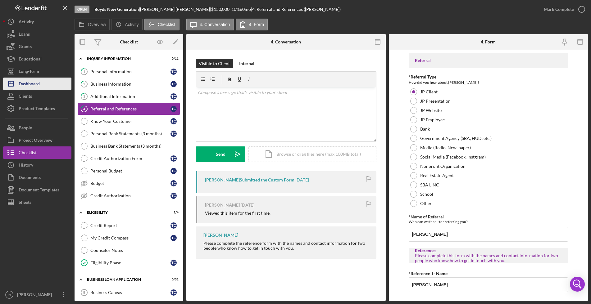
click at [38, 84] on div "Dashboard" at bounding box center [29, 85] width 21 height 14
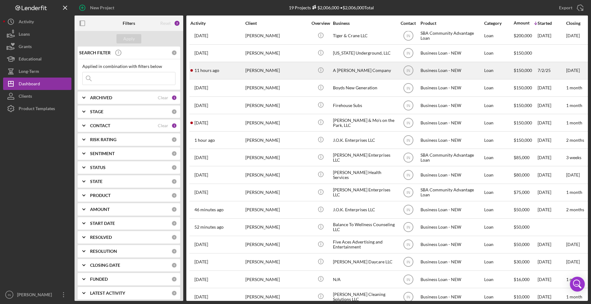
scroll to position [70, 0]
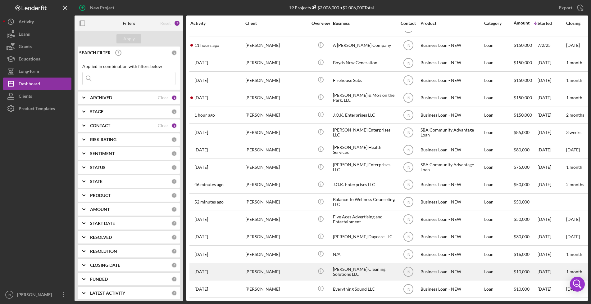
click at [378, 269] on div "[PERSON_NAME] Cleaning Solutions LLC" at bounding box center [364, 272] width 62 height 16
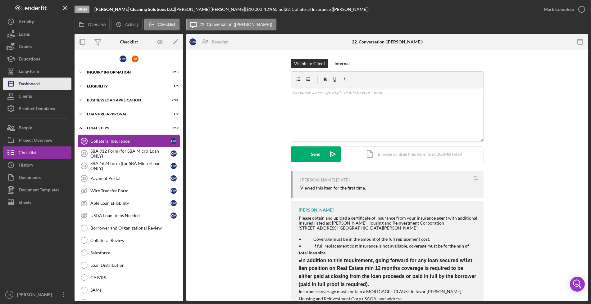
click at [42, 82] on button "Icon/Dashboard Dashboard" at bounding box center [37, 84] width 68 height 12
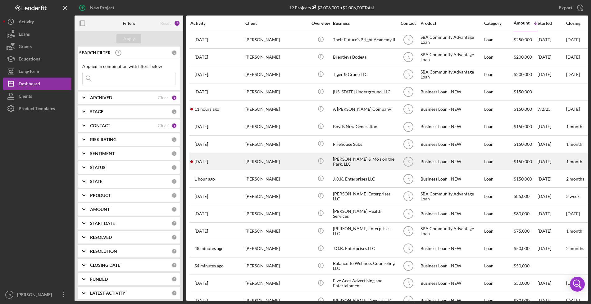
click at [329, 159] on div "Icon/Info" at bounding box center [320, 161] width 23 height 16
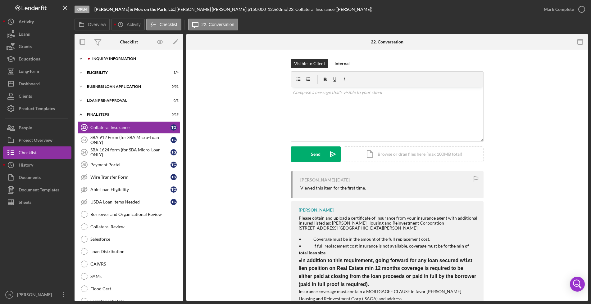
click at [117, 57] on div "INQUIRY INFORMATION" at bounding box center [133, 59] width 83 height 4
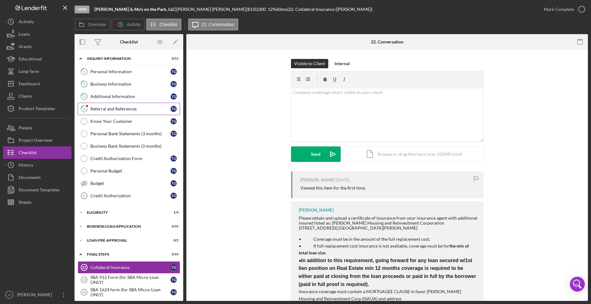
click at [114, 108] on div "Referral and References" at bounding box center [130, 108] width 80 height 5
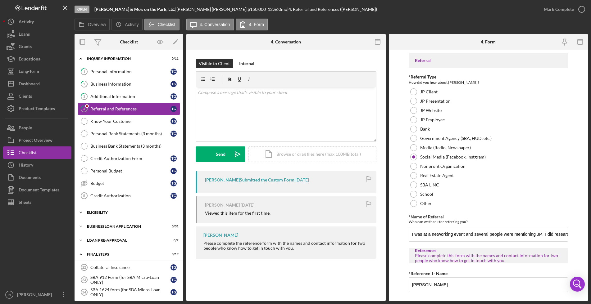
click at [110, 211] on div "ELIGIBILITY" at bounding box center [131, 213] width 88 height 4
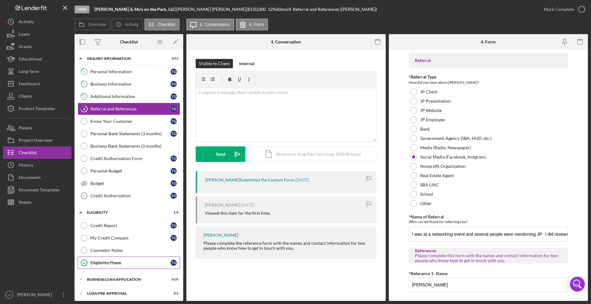
scroll to position [39, 0]
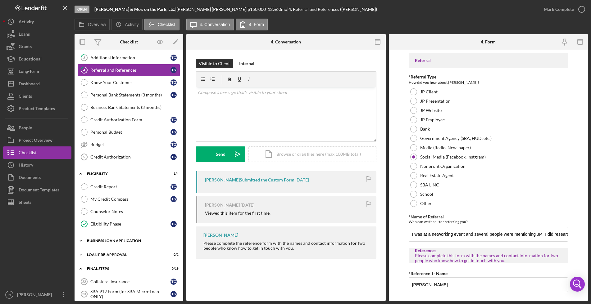
click at [117, 238] on div "Icon/Expander BUSINESS LOAN APPLICATION 0 / 31" at bounding box center [129, 241] width 109 height 12
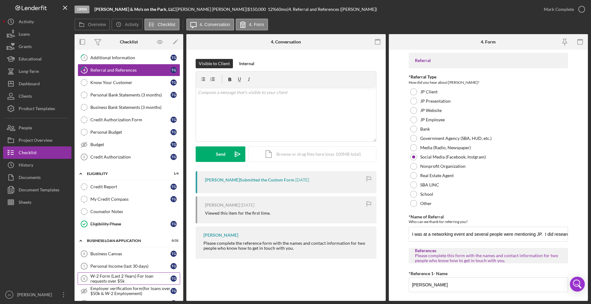
scroll to position [116, 0]
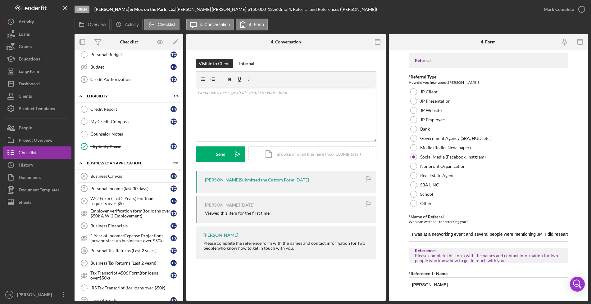
click at [115, 176] on div "Business Canvas" at bounding box center [130, 176] width 80 height 5
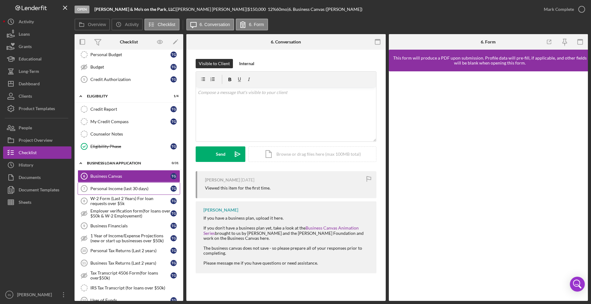
click at [122, 189] on div "Personal Income (last 30 days)" at bounding box center [130, 188] width 80 height 5
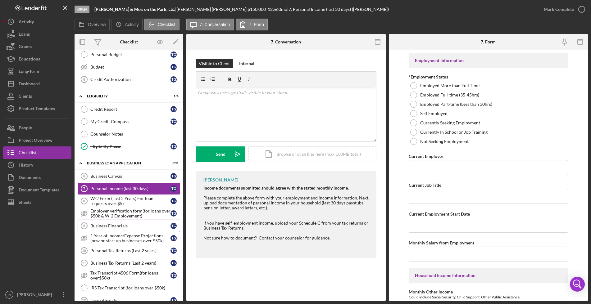
click at [133, 224] on div "Business Financials" at bounding box center [130, 226] width 80 height 5
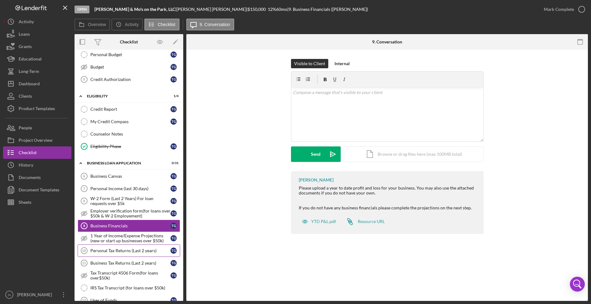
click at [132, 246] on link "Personal Tax Returns (Last 2 years) 10 Personal Tax Returns (Last 2 years) T G" at bounding box center [129, 251] width 102 height 12
